Goal: Information Seeking & Learning: Learn about a topic

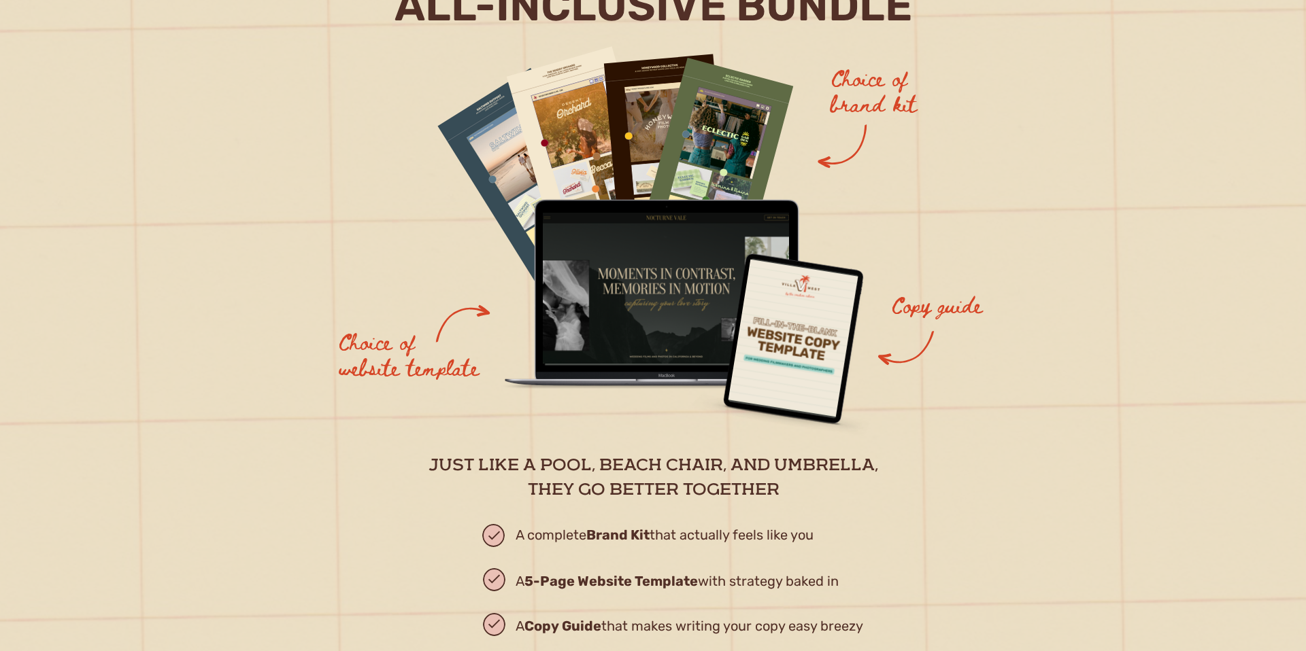
scroll to position [1703, 0]
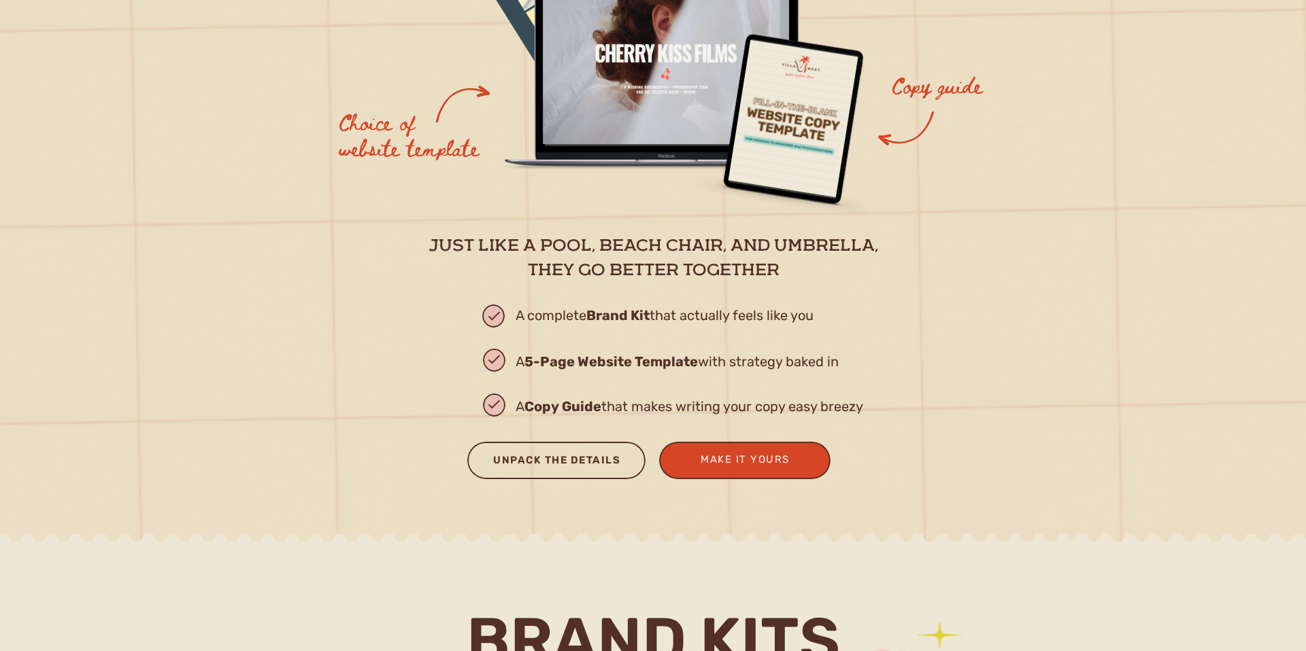
click at [554, 454] on div "Unpack the Details" at bounding box center [556, 463] width 153 height 22
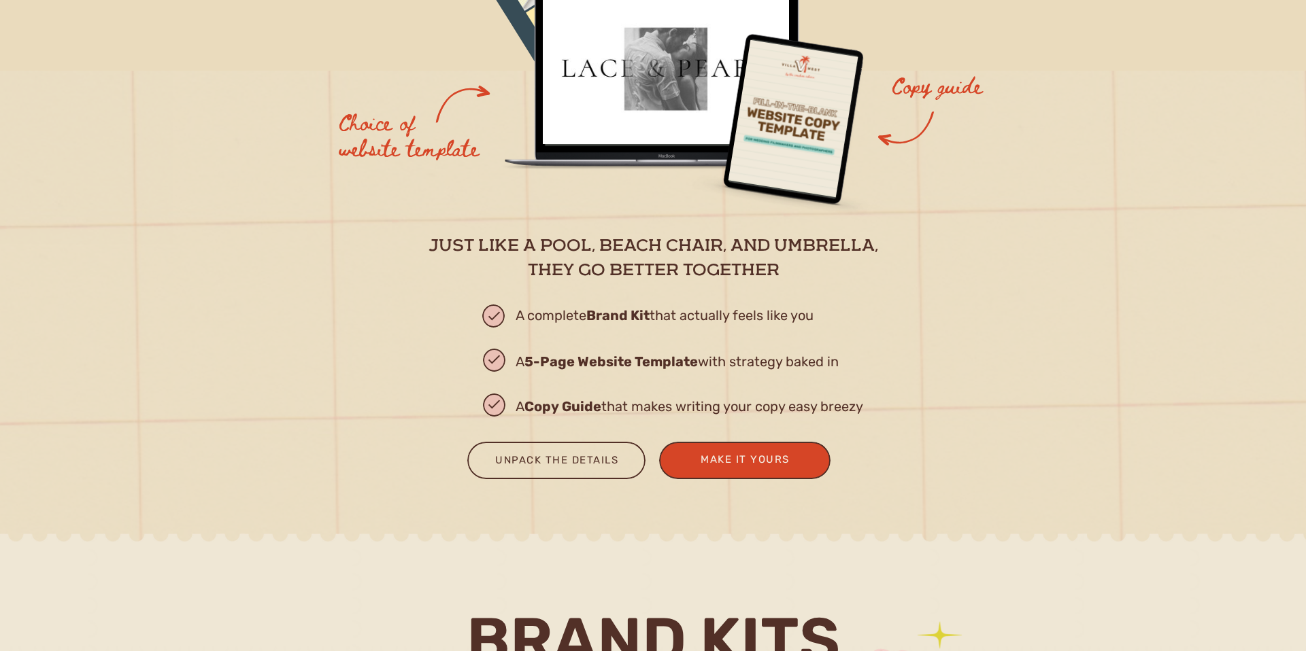
drag, startPoint x: 895, startPoint y: 489, endPoint x: 994, endPoint y: 493, distance: 99.4
click at [994, 107] on h3 "Copy guide" at bounding box center [955, 89] width 129 height 35
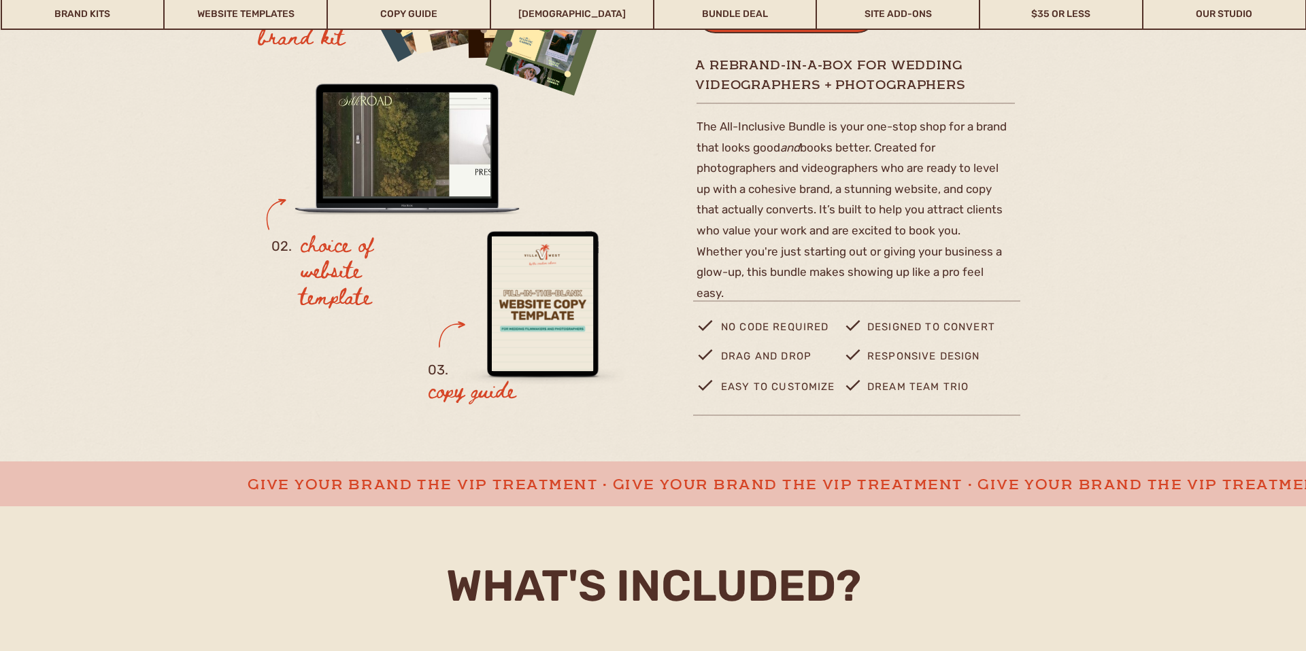
scroll to position [316, 0]
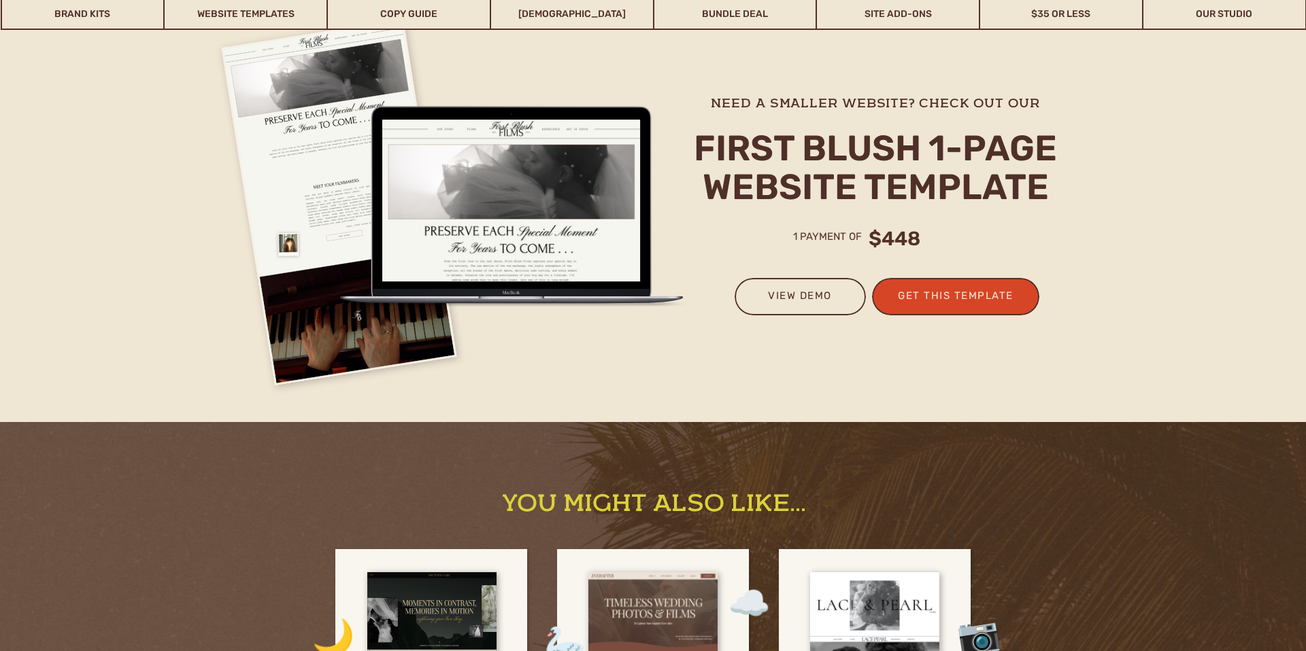
scroll to position [3717, 0]
click at [809, 307] on h3 "view demo" at bounding box center [799, 302] width 103 height 29
